Goal: Task Accomplishment & Management: Use online tool/utility

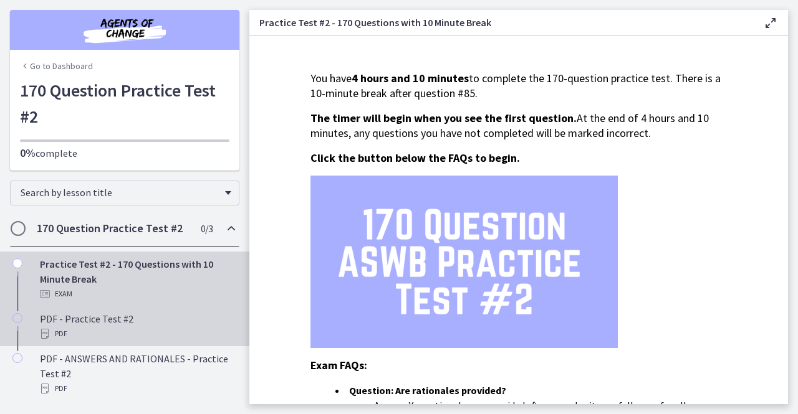
click at [103, 316] on div "PDF - Practice Test #2 PDF" at bounding box center [137, 327] width 194 height 30
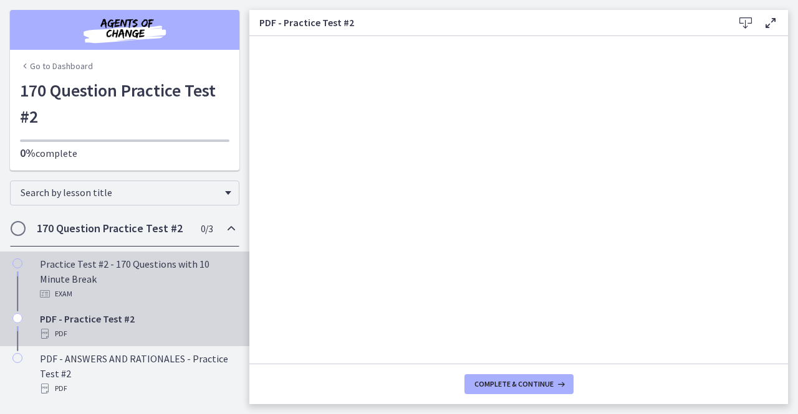
click at [104, 272] on div "Practice Test #2 - 170 Questions with 10 Minute Break Exam" at bounding box center [137, 279] width 194 height 45
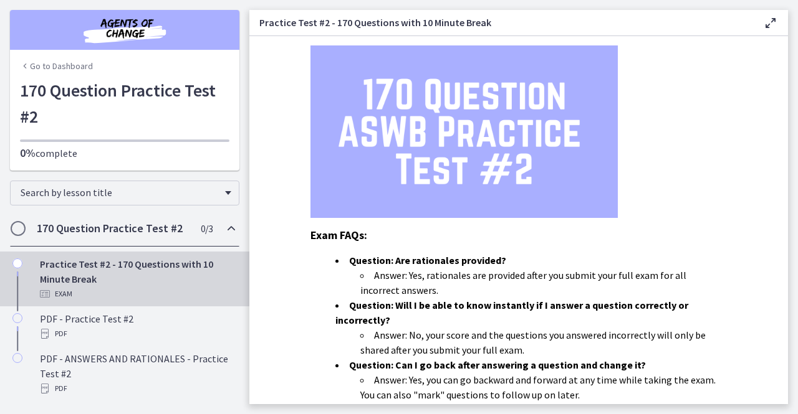
scroll to position [132, 0]
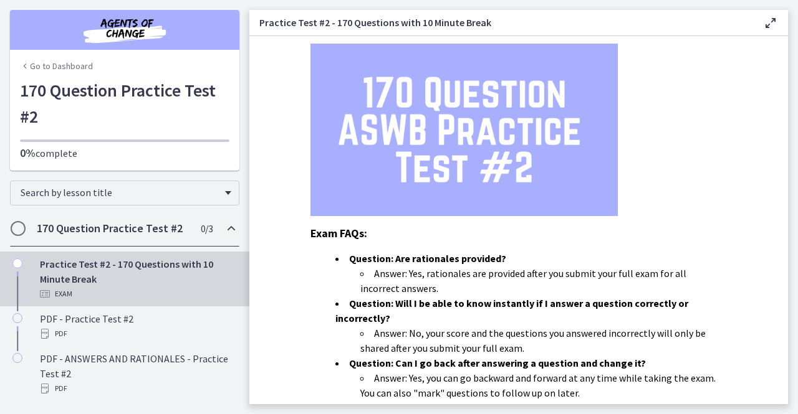
click at [136, 232] on h2 "170 Question Practice Test #2" at bounding box center [113, 228] width 152 height 15
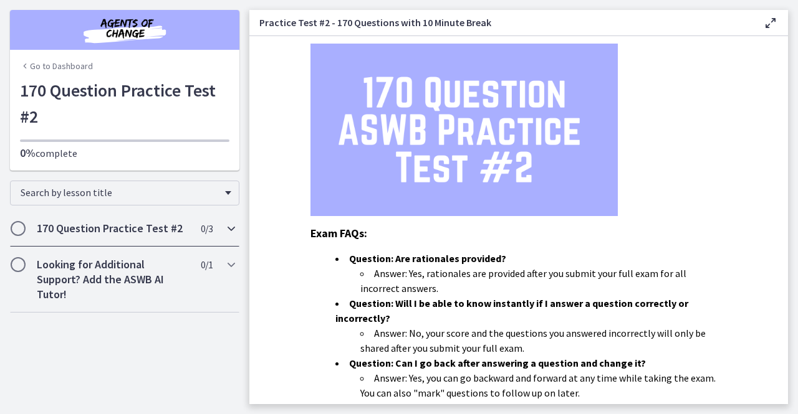
click at [90, 226] on h2 "170 Question Practice Test #2" at bounding box center [113, 228] width 152 height 15
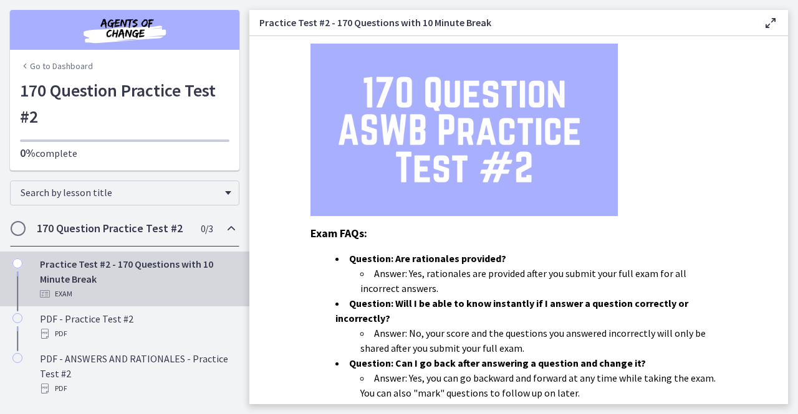
click at [138, 222] on h2 "170 Question Practice Test #2" at bounding box center [113, 228] width 152 height 15
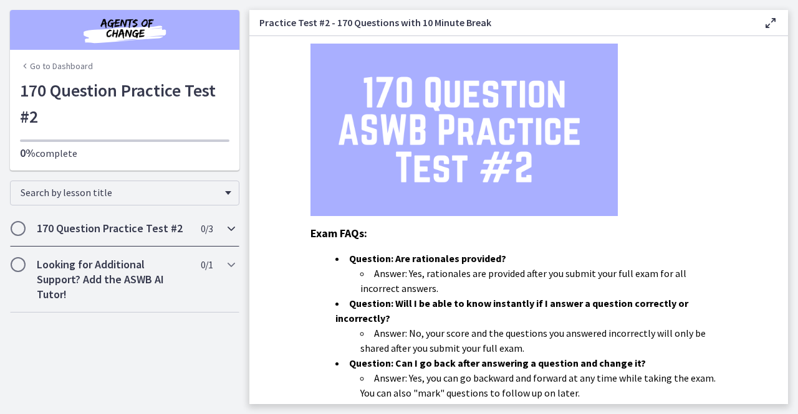
click at [22, 227] on span "Chapters" at bounding box center [18, 228] width 12 height 12
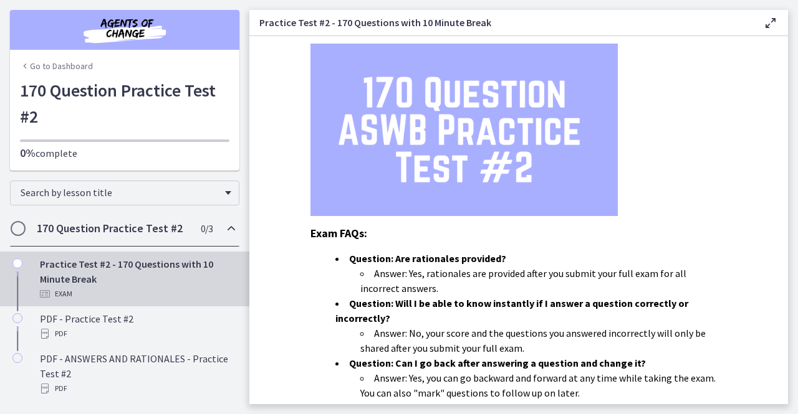
click at [22, 227] on span "Chapters" at bounding box center [18, 228] width 12 height 12
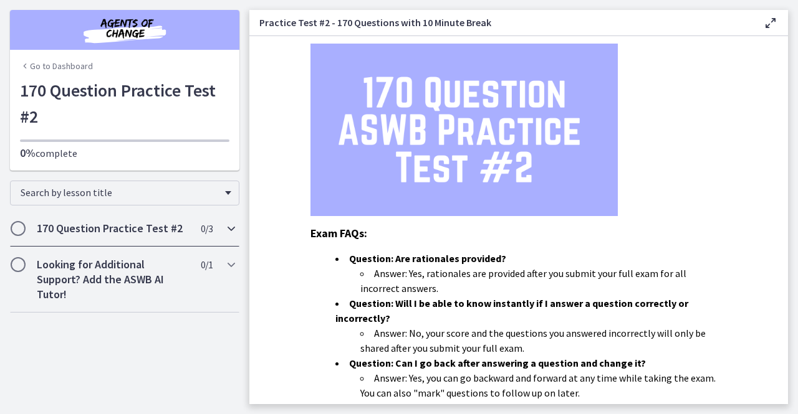
click at [90, 227] on h2 "170 Question Practice Test #2" at bounding box center [113, 228] width 152 height 15
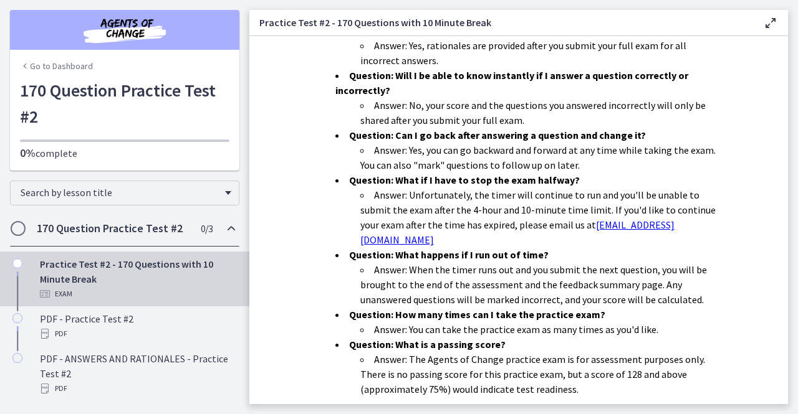
scroll to position [427, 0]
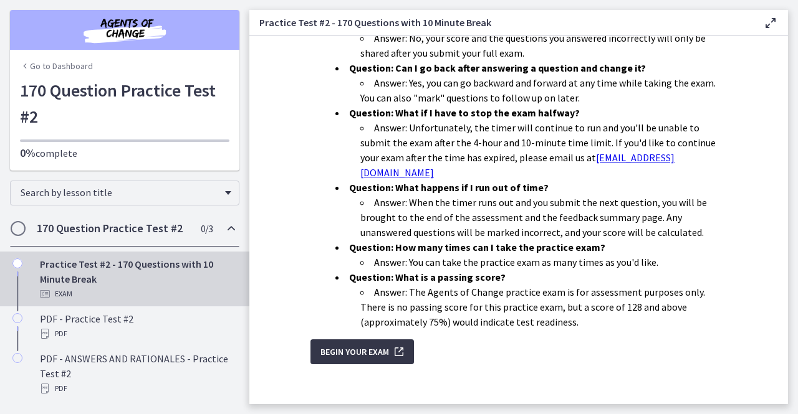
click at [377, 345] on span "Begin Your Exam" at bounding box center [354, 352] width 69 height 15
